Goal: Find specific page/section: Find specific page/section

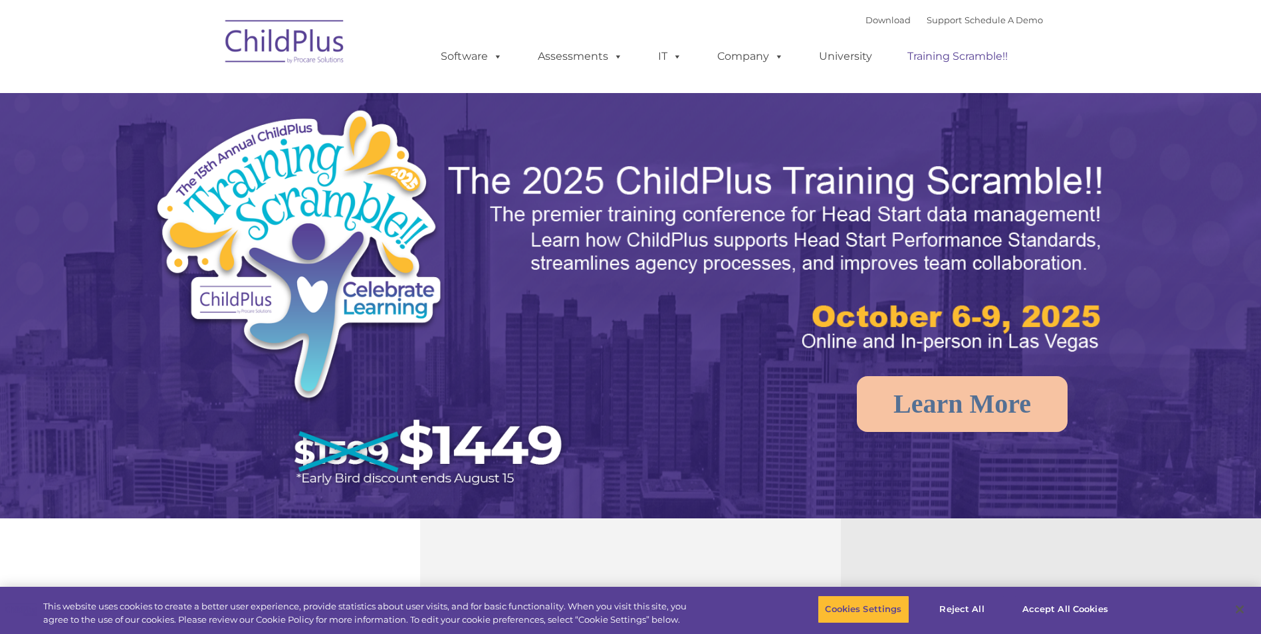
select select "MEDIUM"
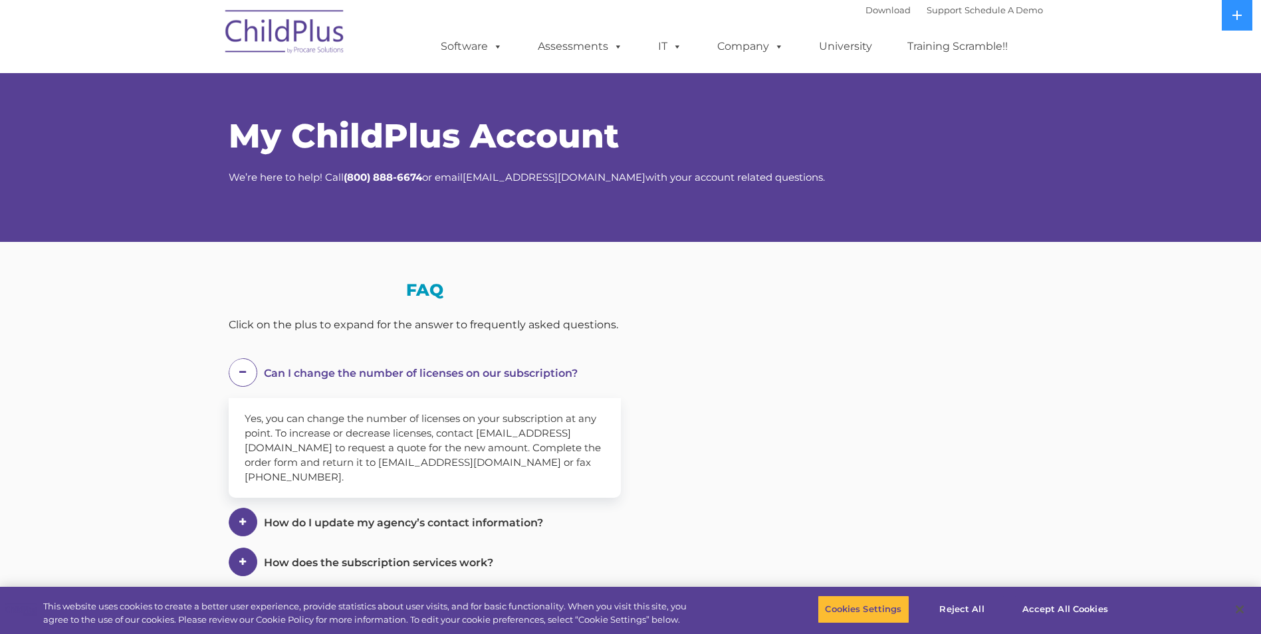
select select "MEDIUM"
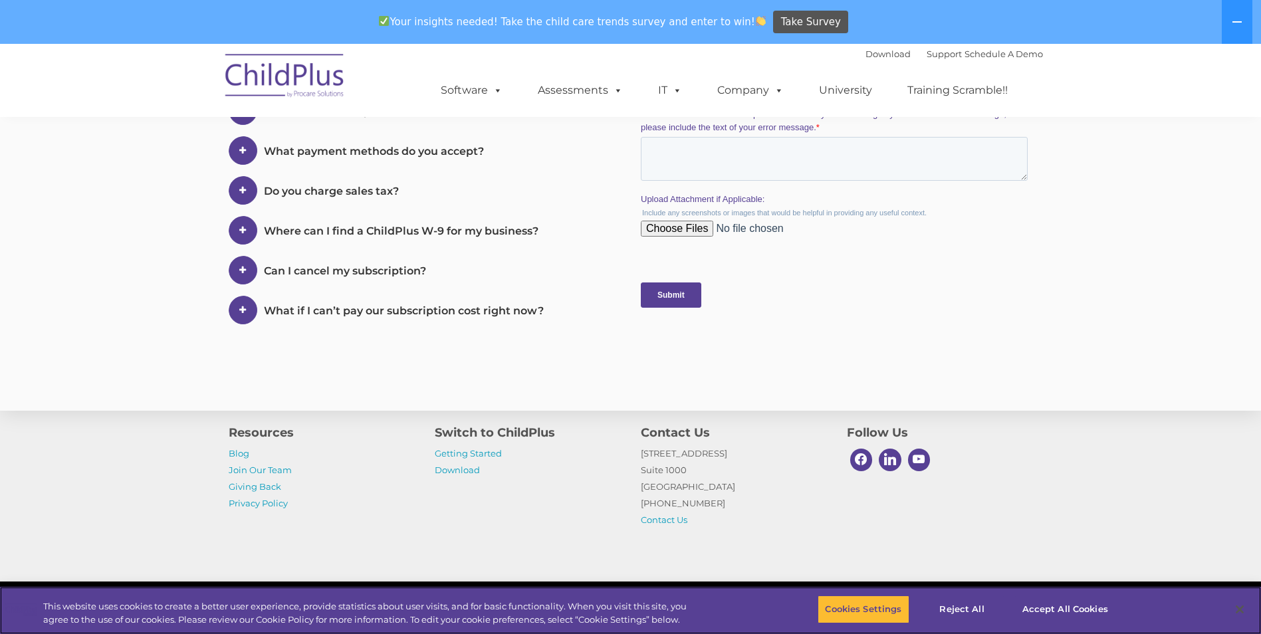
scroll to position [609, 0]
